Goal: Obtain resource: Download file/media

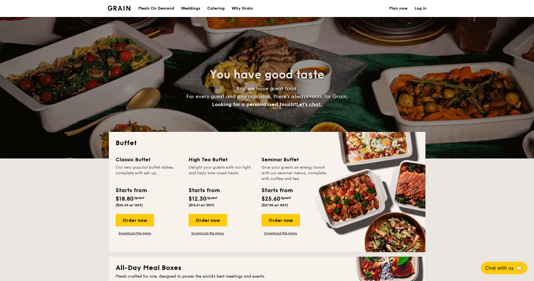
select select
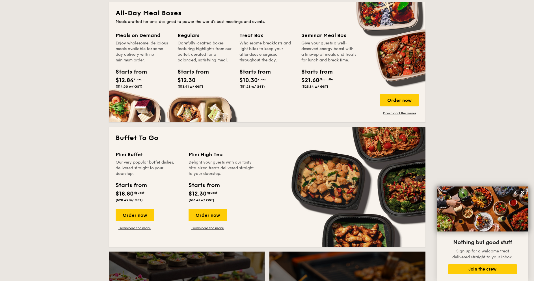
scroll to position [170, 0]
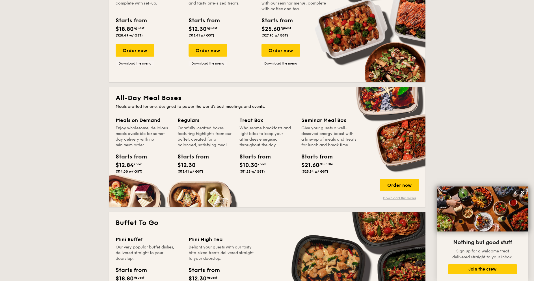
click at [394, 199] on link "Download the menu" at bounding box center [399, 198] width 38 height 5
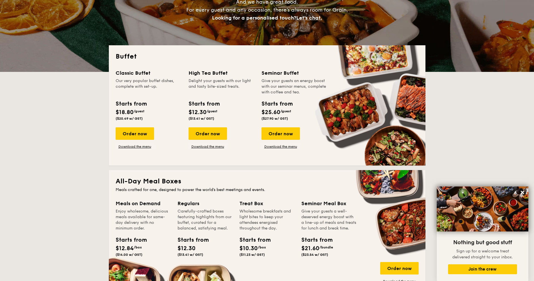
scroll to position [0, 0]
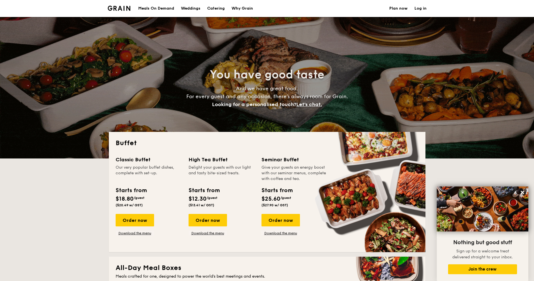
drag, startPoint x: 200, startPoint y: 157, endPoint x: 200, endPoint y: 174, distance: 17.3
click at [200, 174] on div "High Tea Buffet Delight your guests with our light and tasty bite-sized treats." at bounding box center [222, 169] width 66 height 26
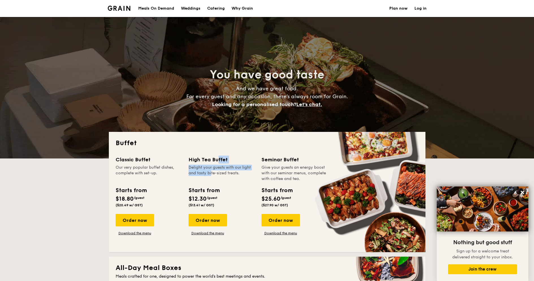
click at [200, 174] on div "Delight your guests with our light and tasty bite-sized treats." at bounding box center [222, 173] width 66 height 17
drag, startPoint x: 200, startPoint y: 163, endPoint x: 218, endPoint y: 177, distance: 23.0
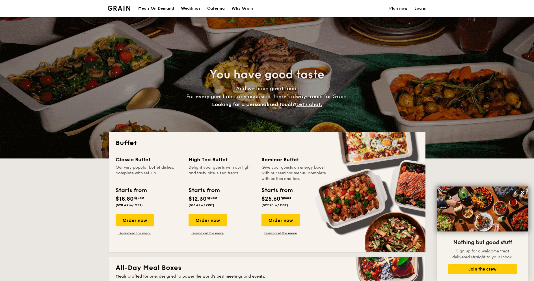
click at [218, 177] on div "High Tea Buffet Delight your guests with our light and tasty bite-sized treats." at bounding box center [222, 169] width 66 height 26
click at [218, 177] on div "Delight your guests with our light and tasty bite-sized treats." at bounding box center [222, 173] width 66 height 17
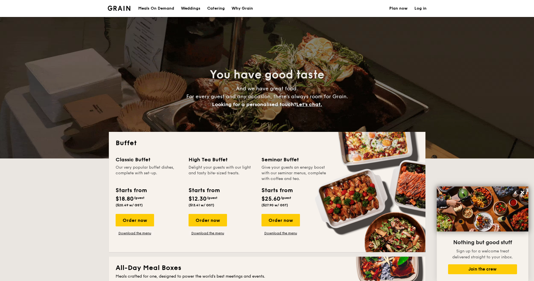
drag, startPoint x: 218, startPoint y: 177, endPoint x: 194, endPoint y: 159, distance: 30.4
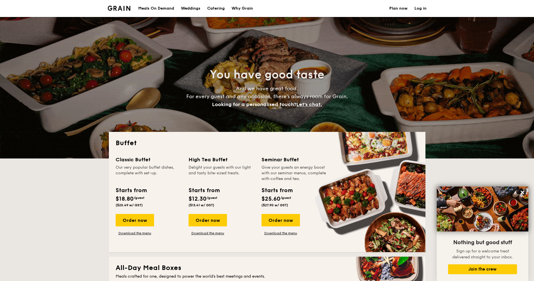
click at [194, 159] on div "High Tea Buffet Delight your guests with our light and tasty bite-sized treats." at bounding box center [222, 169] width 66 height 26
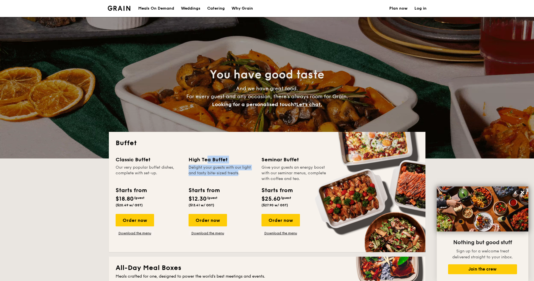
click at [194, 159] on div "High Tea Buffet" at bounding box center [222, 160] width 66 height 8
drag, startPoint x: 194, startPoint y: 159, endPoint x: 204, endPoint y: 180, distance: 23.5
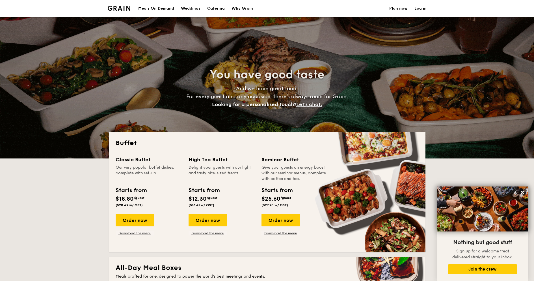
click at [204, 180] on div "High Tea Buffet Delight your guests with our light and tasty bite-sized treats." at bounding box center [222, 169] width 66 height 26
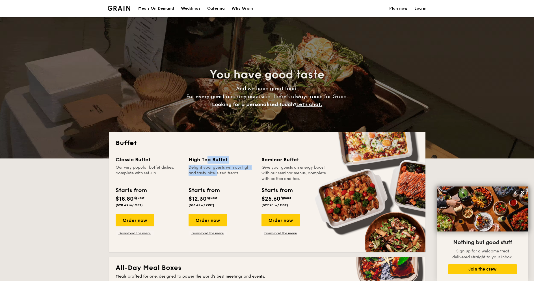
click at [204, 180] on div "Delight your guests with our light and tasty bite-sized treats." at bounding box center [222, 173] width 66 height 17
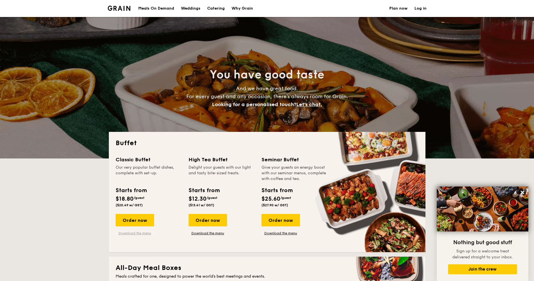
click at [129, 234] on link "Download the menu" at bounding box center [135, 233] width 38 height 5
